Goal: Information Seeking & Learning: Learn about a topic

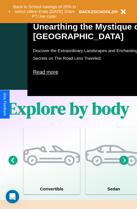
scroll to position [684, 0]
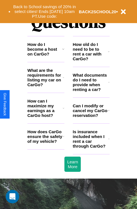
click at [91, 91] on h3 "What documents do I need to provide when renting a car?" at bounding box center [91, 82] width 36 height 19
click at [46, 56] on h3 "How do I become a host on CarGo?" at bounding box center [44, 49] width 35 height 14
click at [91, 61] on h3 "How old do I need to be to rent a car with CarGo?" at bounding box center [90, 51] width 35 height 19
click at [46, 117] on h3 "How can I maximize my earnings as a CarGo host?" at bounding box center [44, 108] width 35 height 19
